Goal: Information Seeking & Learning: Learn about a topic

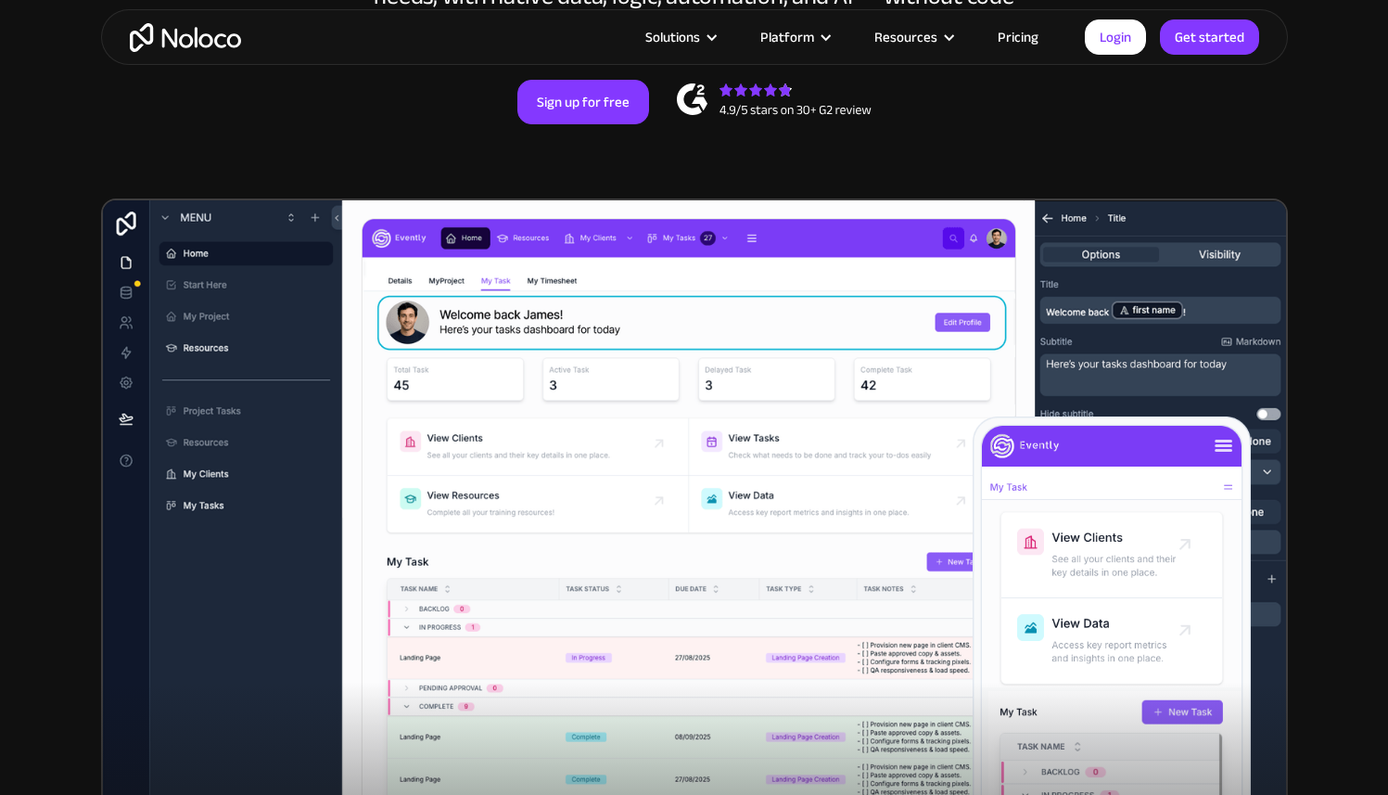
scroll to position [448, 0]
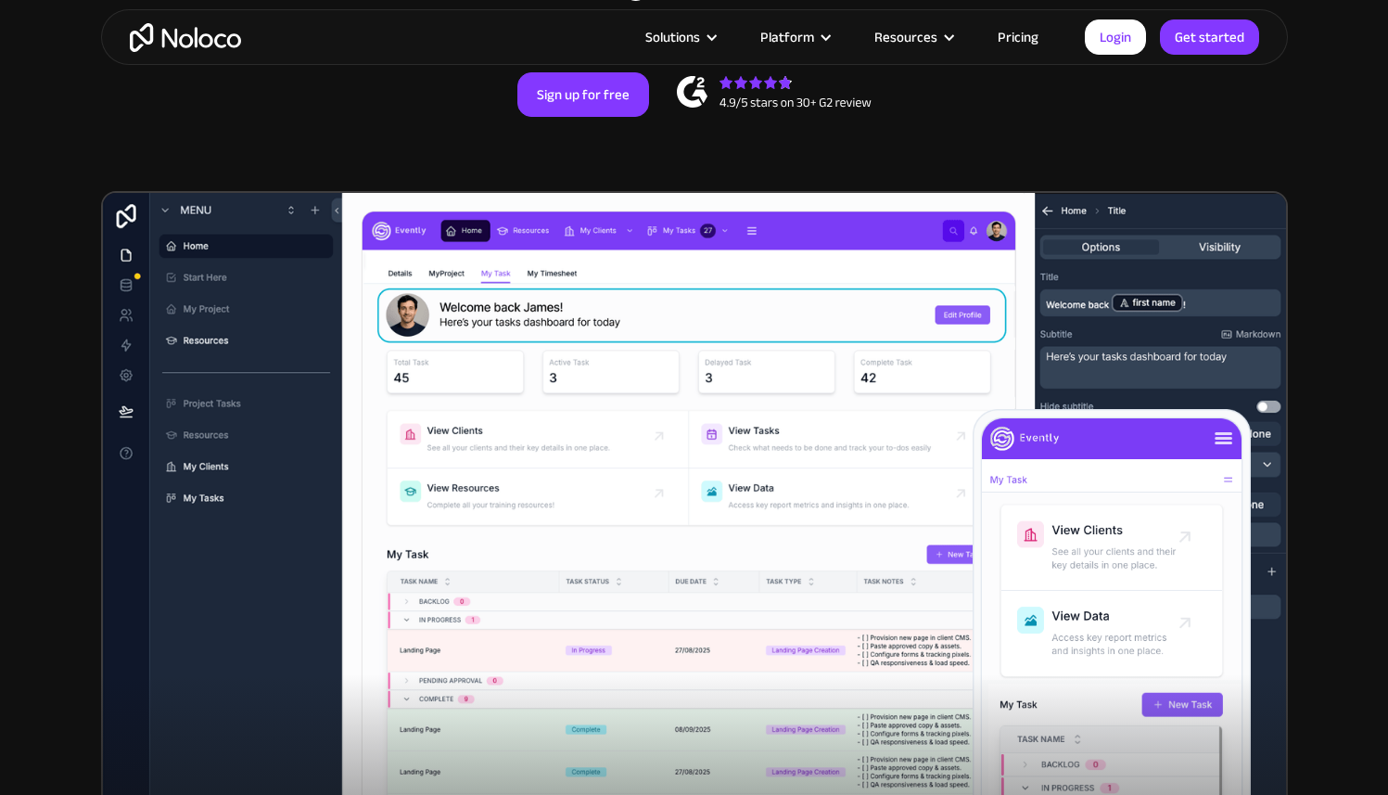
click at [1021, 39] on link "Pricing" at bounding box center [1018, 37] width 87 height 24
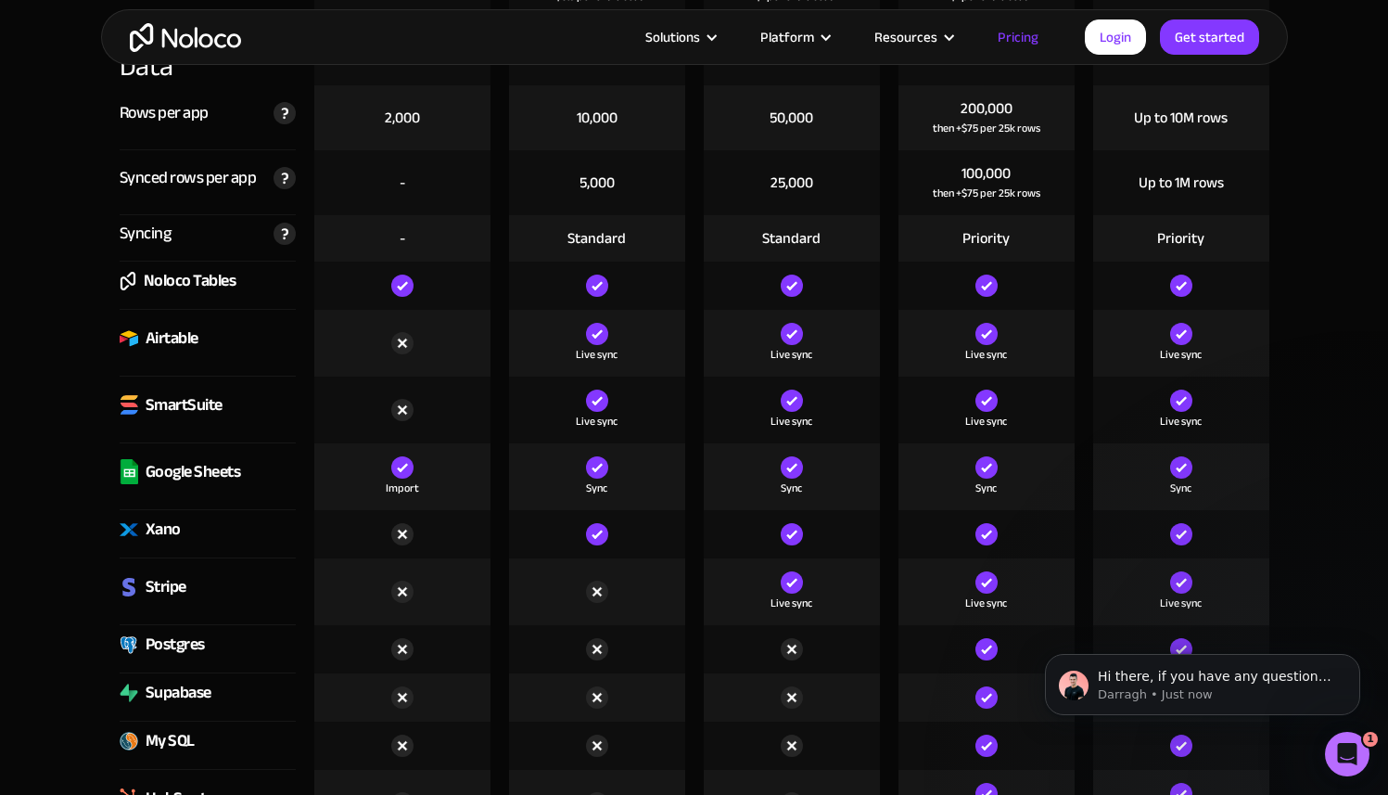
scroll to position [2425, 0]
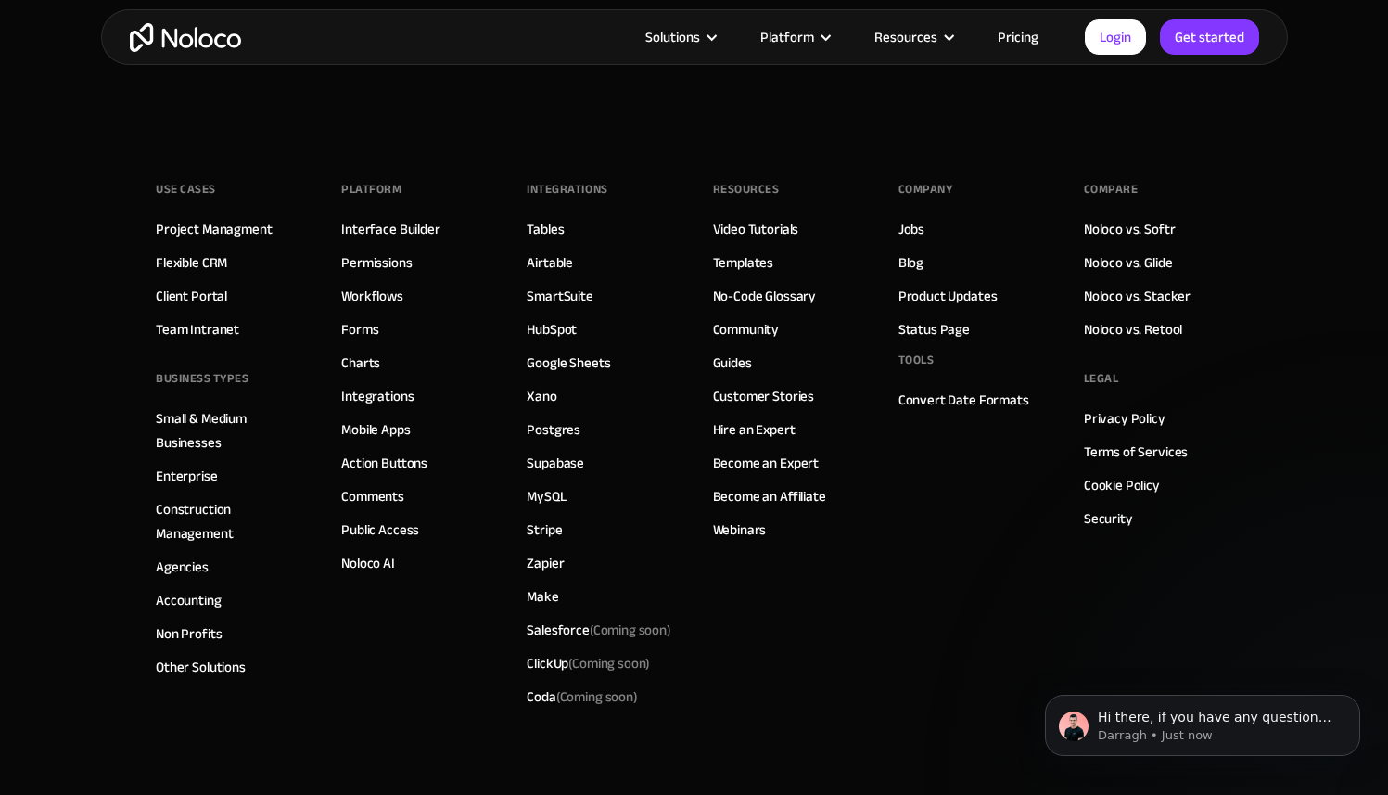
scroll to position [10507, 0]
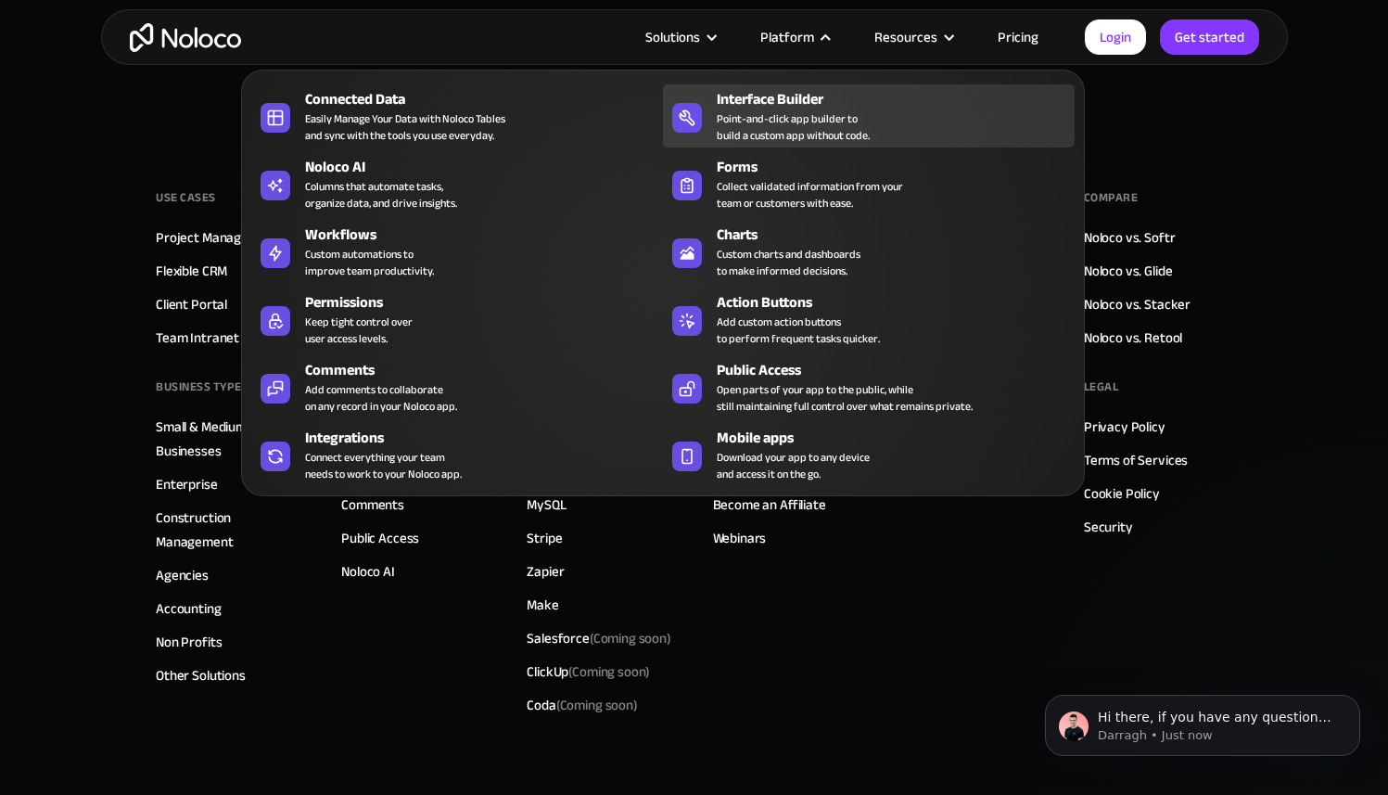
click at [762, 101] on div "Interface Builder" at bounding box center [900, 99] width 366 height 22
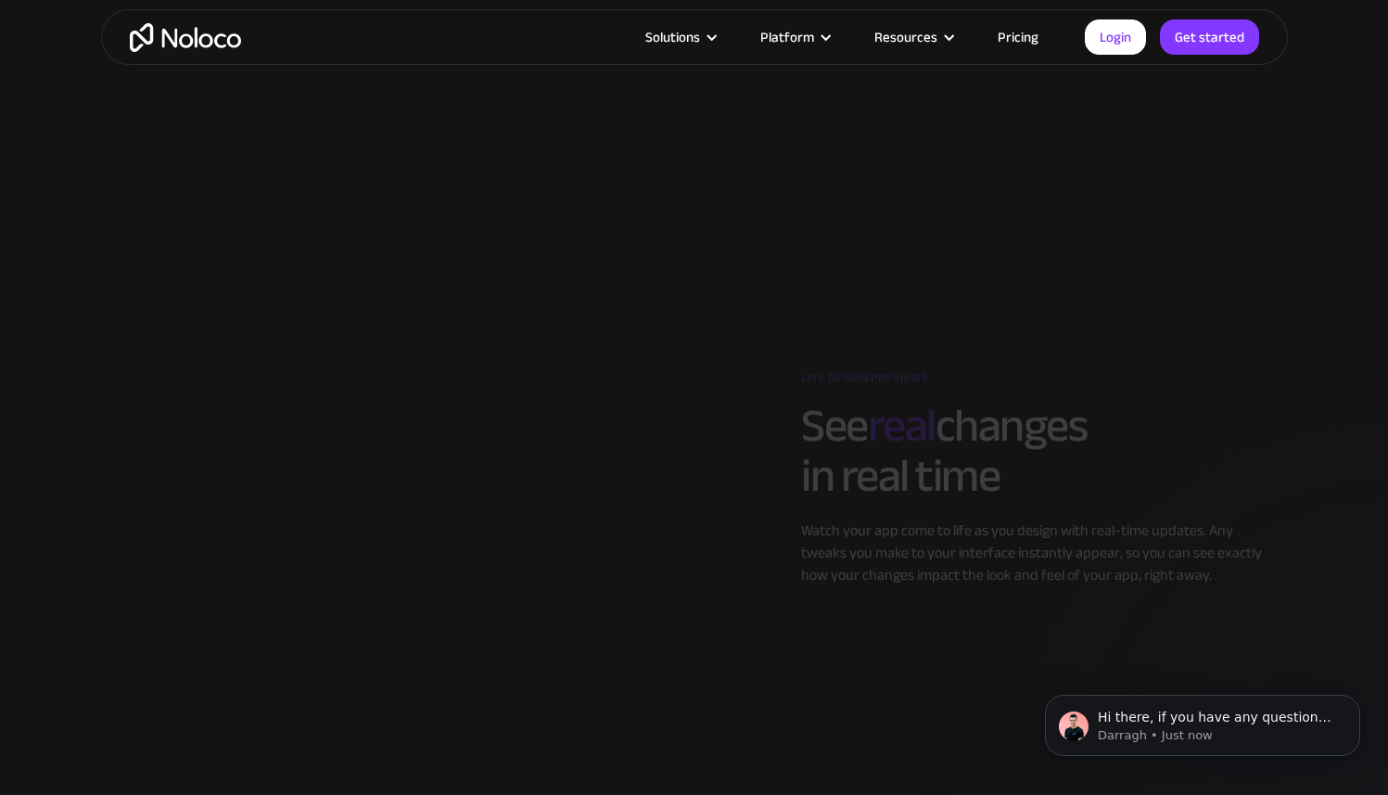
scroll to position [2989, 0]
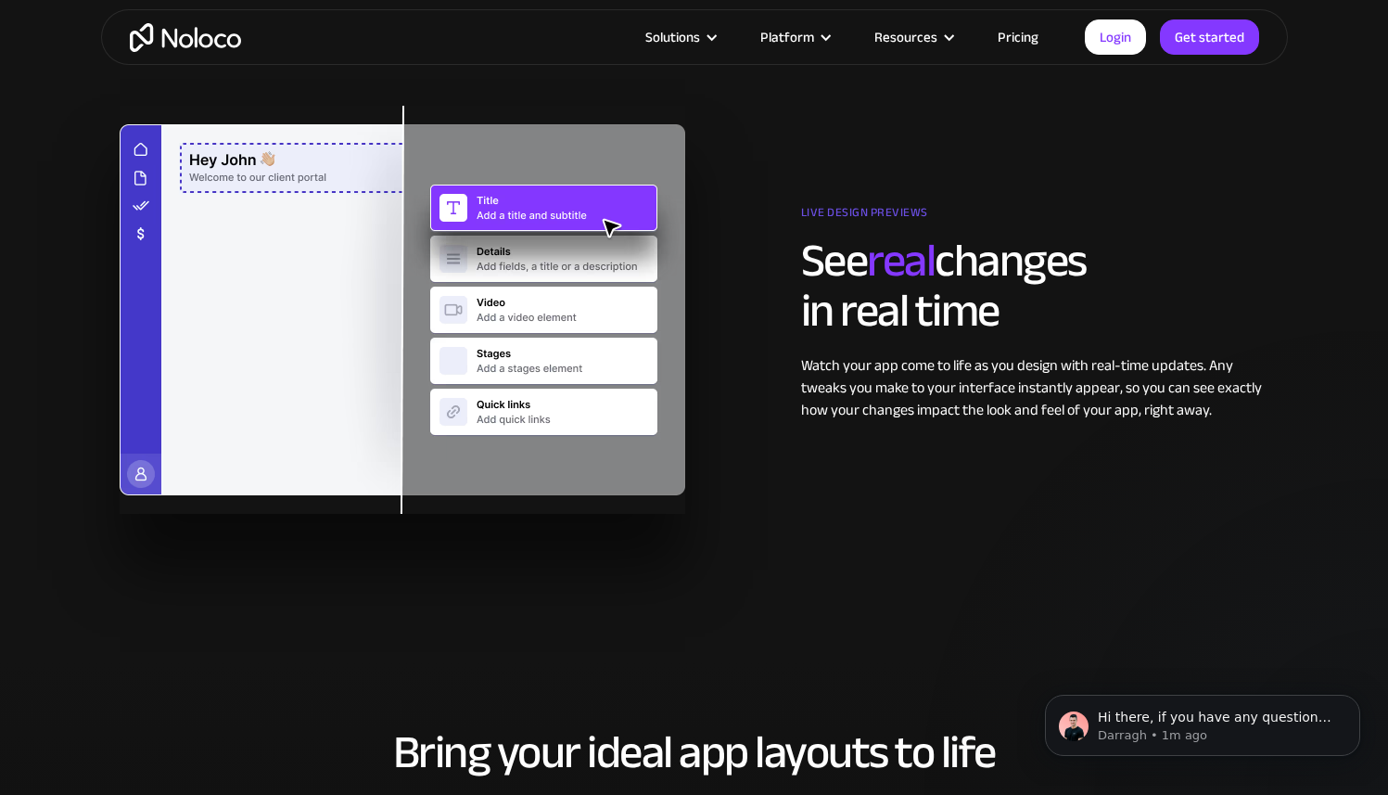
click at [180, 7] on div "Solutions Use Cases Business Types Project Management Keep track of customers, …" at bounding box center [694, 37] width 1388 height 74
click at [180, 36] on img "home" at bounding box center [185, 37] width 111 height 29
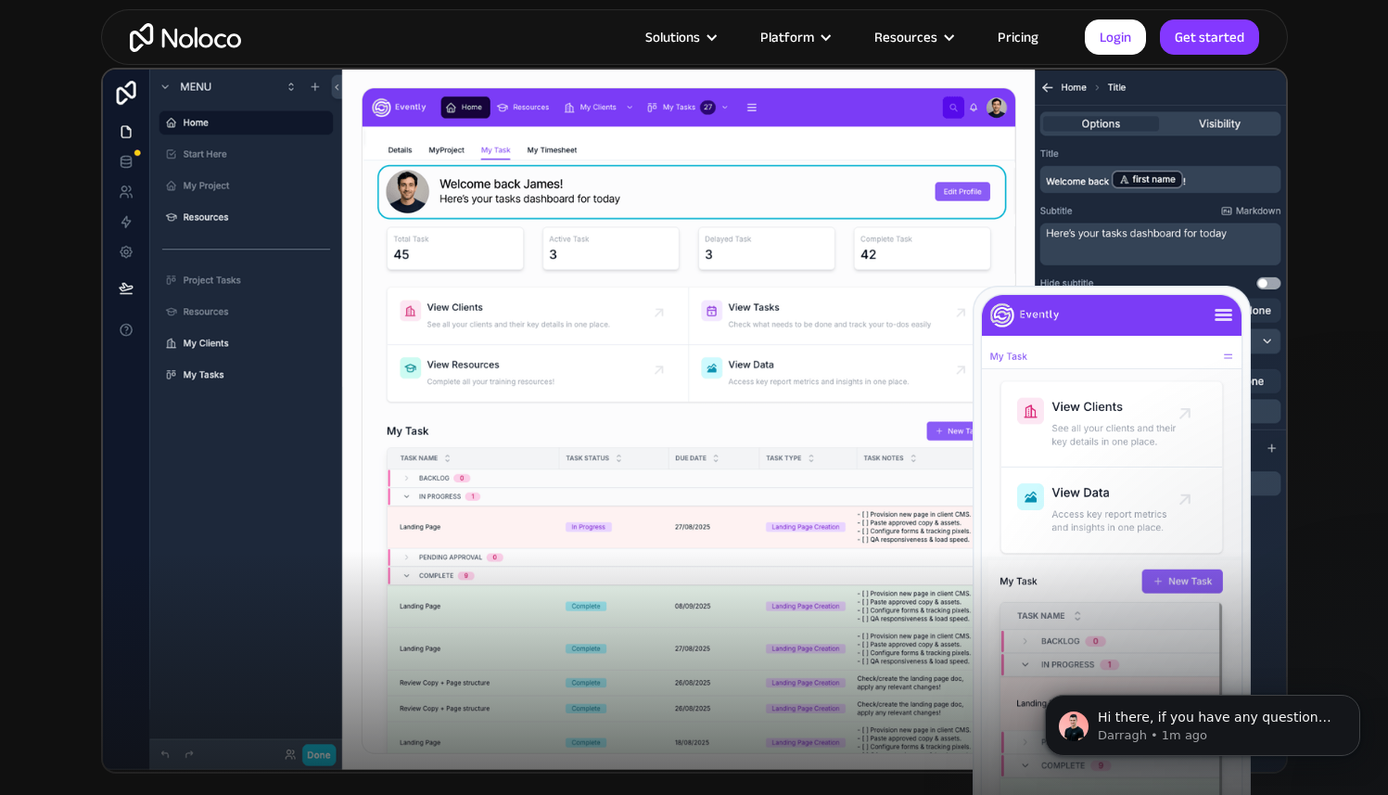
scroll to position [570, 0]
